Goal: Navigation & Orientation: Find specific page/section

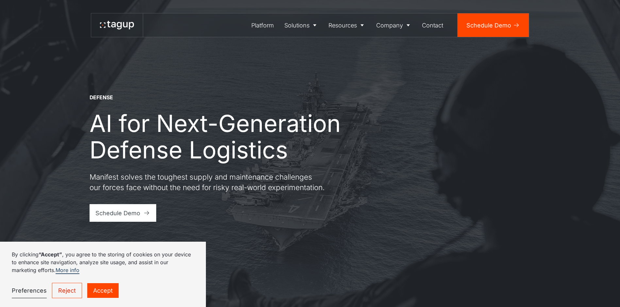
click at [98, 292] on link "Accept" at bounding box center [102, 290] width 31 height 15
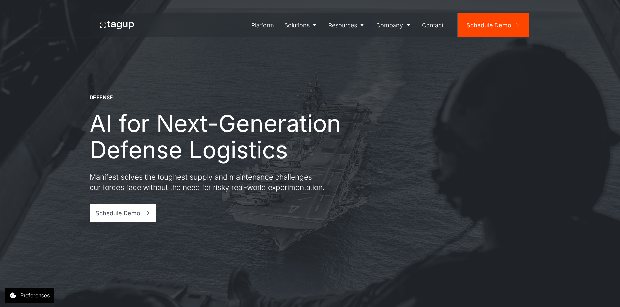
click at [107, 23] on icon at bounding box center [108, 24] width 3 height 7
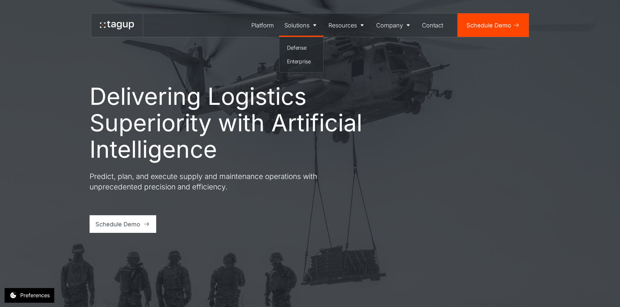
click at [317, 25] on icon at bounding box center [314, 25] width 7 height 7
click at [295, 49] on div "Defense" at bounding box center [301, 48] width 29 height 8
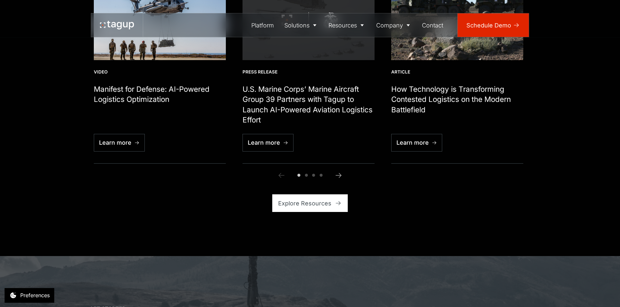
scroll to position [2030, 0]
